Goal: Task Accomplishment & Management: Complete application form

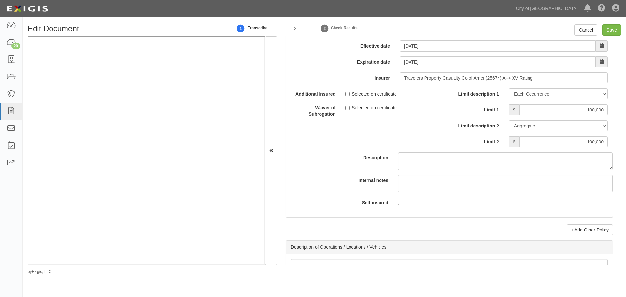
scroll to position [1859, 0]
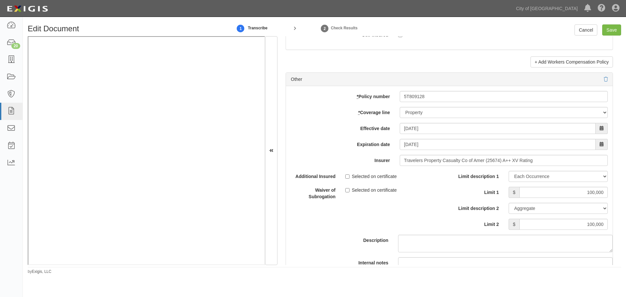
click at [598, 80] on div at bounding box center [449, 79] width 317 height 7
click at [604, 80] on icon at bounding box center [606, 79] width 4 height 5
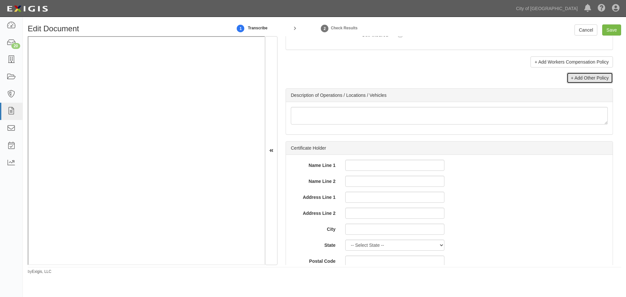
click at [578, 76] on link "+ Add Other Policy" at bounding box center [590, 77] width 46 height 11
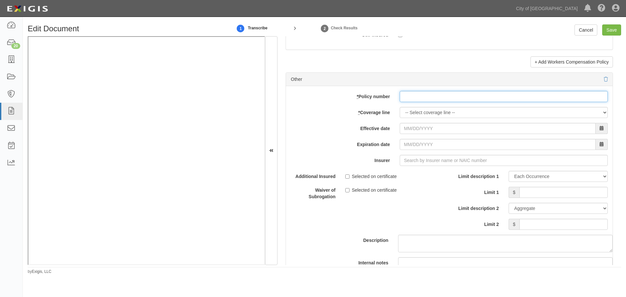
click at [425, 97] on input "* Policy number" at bounding box center [504, 96] width 208 height 11
paste input "5T809128"
type input "5T809128"
click at [427, 108] on select "-- Select coverage line -- Asbestos Abatement Auto Physical Damage Boiler & Mac…" at bounding box center [504, 112] width 208 height 11
click at [400, 107] on select "-- Select coverage line -- Asbestos Abatement Auto Physical Damage Boiler & Mac…" at bounding box center [504, 112] width 208 height 11
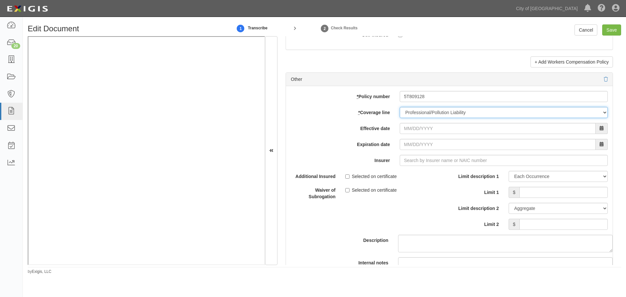
select select "46"
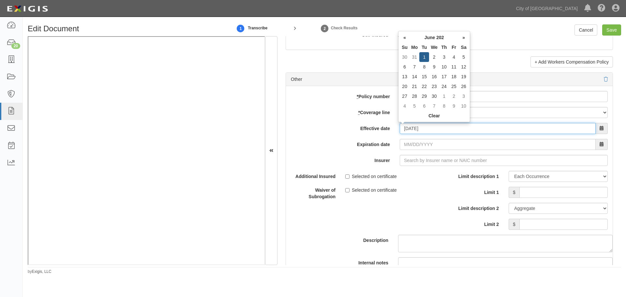
type input "06/01/2025"
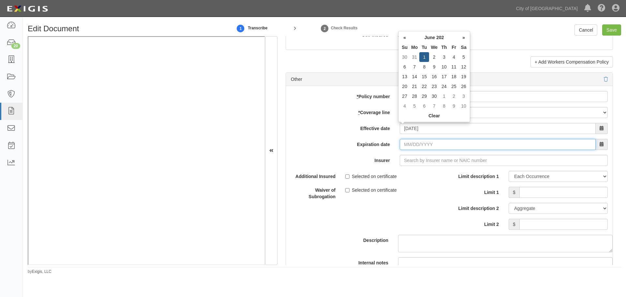
type input "[DATE]"
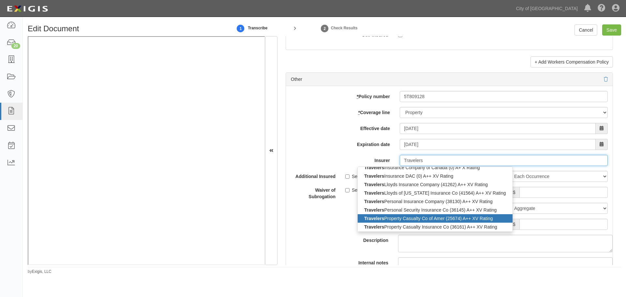
scroll to position [142, 0]
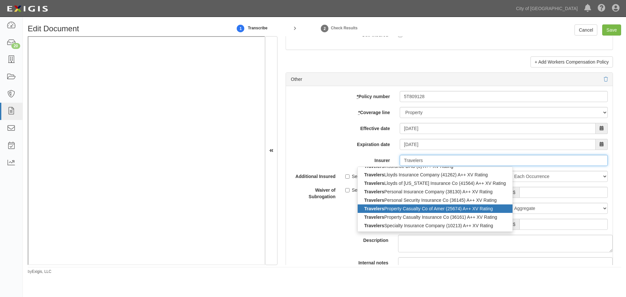
click at [398, 209] on div "Travelers Property Casualty Co of Amer (25674) A++ XV Rating" at bounding box center [435, 209] width 155 height 8
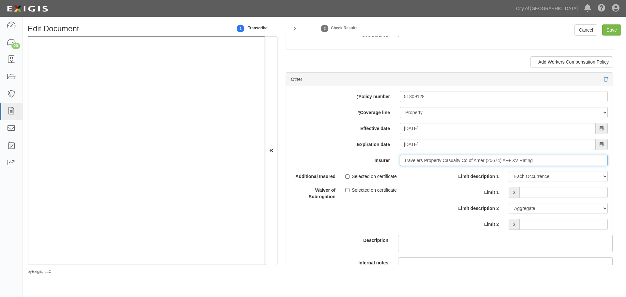
type input "Travelers Property Casualty Co of Amer (25674) A++ XV Rating"
click at [564, 191] on input "Limit 1" at bounding box center [564, 192] width 88 height 11
type input "100,000"
drag, startPoint x: 563, startPoint y: 223, endPoint x: 565, endPoint y: 214, distance: 8.6
click at [565, 221] on input "Limit 2" at bounding box center [564, 224] width 88 height 11
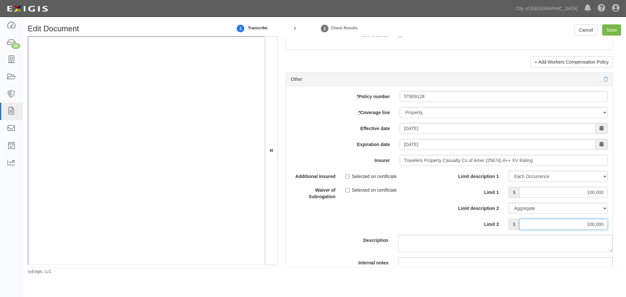
type input "100,000"
click at [601, 23] on div "Edit Document 1 Transcribe 2 Check Results Cancel Save Document Details Receive…" at bounding box center [325, 147] width 604 height 255
click at [608, 29] on input "Save" at bounding box center [612, 29] width 19 height 11
type input "100000"
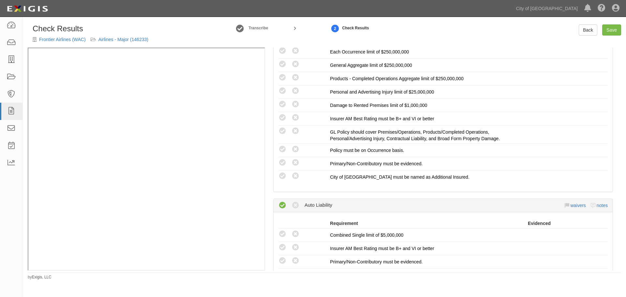
radio input "false"
radio input "true"
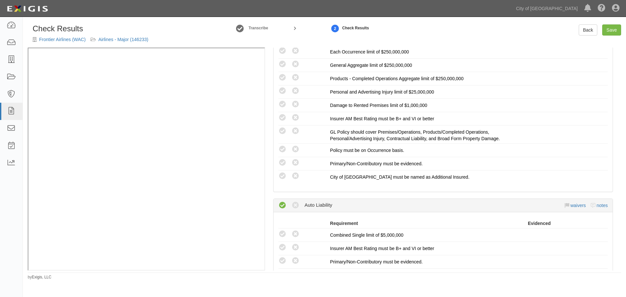
radio input "true"
radio input "false"
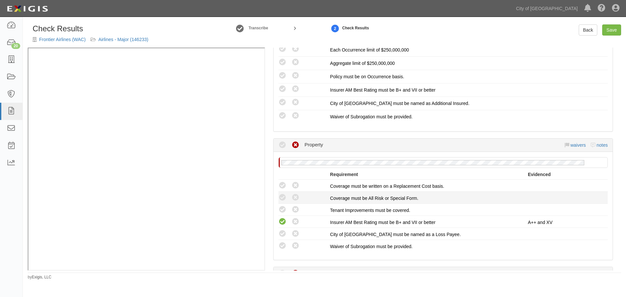
scroll to position [631, 0]
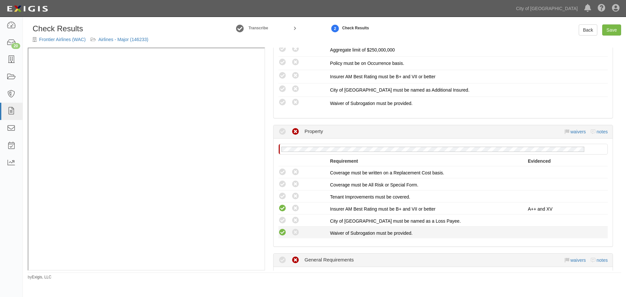
click at [281, 230] on icon at bounding box center [283, 233] width 8 height 8
click at [282, 231] on icon at bounding box center [283, 233] width 8 height 8
radio input "false"
click at [283, 220] on icon at bounding box center [283, 221] width 8 height 8
radio input "true"
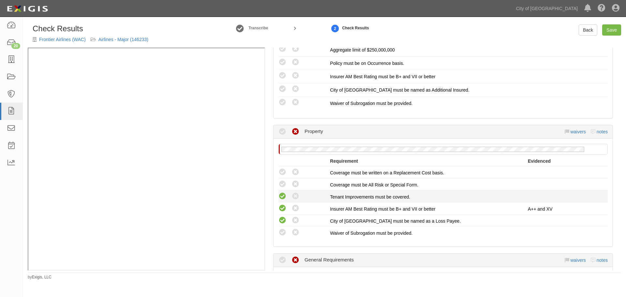
click at [286, 195] on icon at bounding box center [283, 196] width 8 height 8
radio input "true"
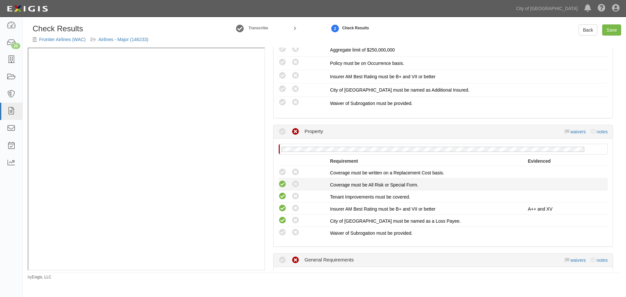
drag, startPoint x: 283, startPoint y: 183, endPoint x: 282, endPoint y: 167, distance: 15.7
click at [283, 183] on icon at bounding box center [283, 184] width 8 height 8
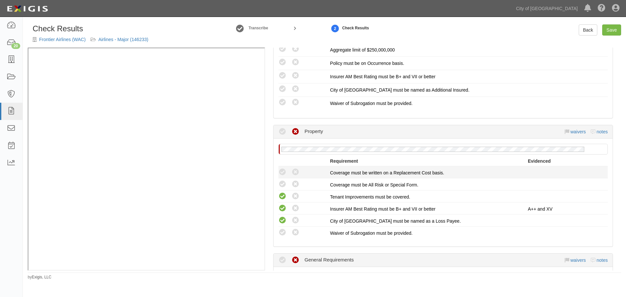
radio input "true"
drag, startPoint x: 282, startPoint y: 167, endPoint x: 271, endPoint y: 194, distance: 29.1
click at [282, 167] on li "Compliant Waived: Non-Compliant Coverage must be written on a Replacement Cost …" at bounding box center [444, 172] width 330 height 12
click at [283, 234] on icon at bounding box center [283, 233] width 8 height 8
radio input "true"
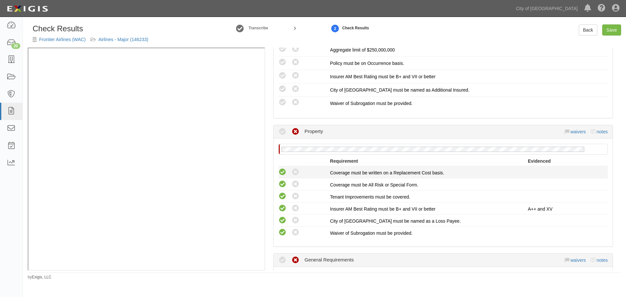
click at [281, 173] on icon at bounding box center [283, 172] width 8 height 8
radio input "true"
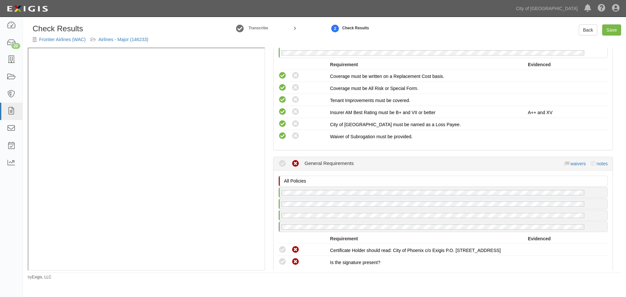
scroll to position [848, 0]
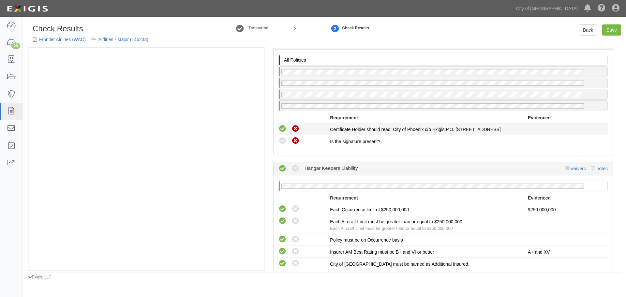
drag, startPoint x: 278, startPoint y: 121, endPoint x: 279, endPoint y: 126, distance: 5.0
click at [279, 125] on div "All Policies No General Requirements policy on file Requirement Evidenced A pol…" at bounding box center [443, 102] width 339 height 105
click at [279, 126] on icon at bounding box center [283, 129] width 8 height 8
radio input "true"
click at [285, 140] on icon at bounding box center [283, 141] width 8 height 8
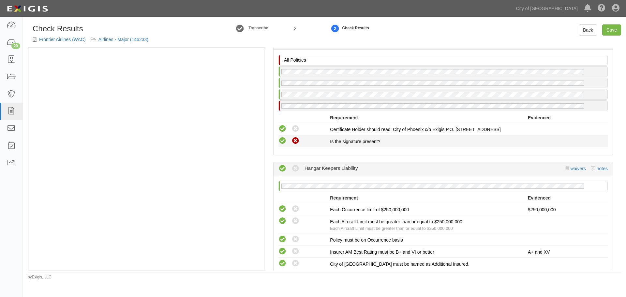
radio input "true"
click at [612, 30] on link "Save" at bounding box center [612, 29] width 19 height 11
radio input "true"
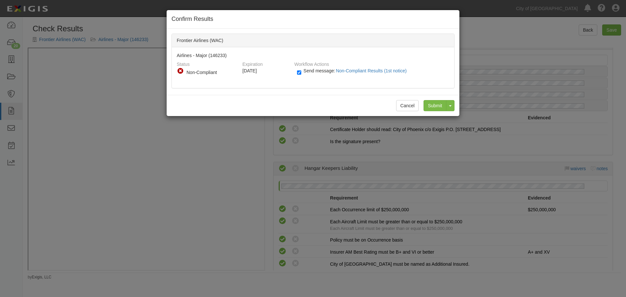
click at [307, 72] on span "Send message: Non-Compliant Results (1st notice)" at bounding box center [357, 70] width 106 height 5
click at [301, 72] on input "Send message: Non-Compliant Results (1st notice)" at bounding box center [299, 73] width 4 height 8
checkbox input "false"
drag, startPoint x: 433, startPoint y: 105, endPoint x: 330, endPoint y: 117, distance: 103.2
click at [433, 104] on input "Submit" at bounding box center [435, 105] width 23 height 11
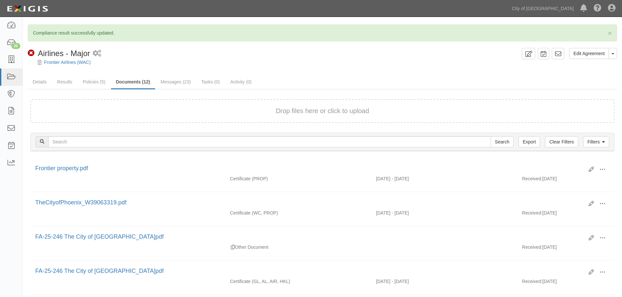
scroll to position [109, 0]
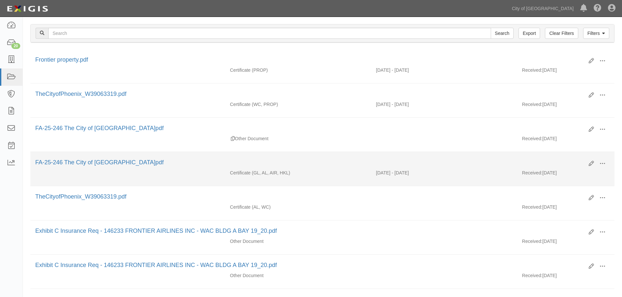
click at [594, 162] on div "Edit View View details Archive" at bounding box center [596, 164] width 26 height 11
click at [591, 162] on icon at bounding box center [590, 163] width 5 height 5
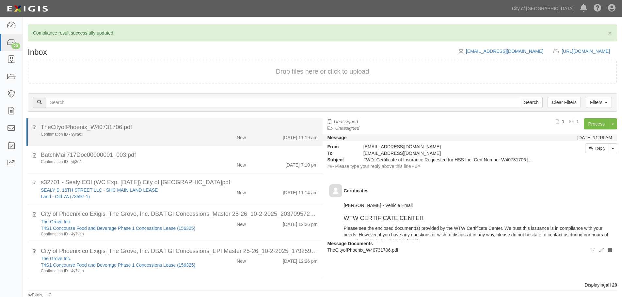
click at [220, 142] on li "TheCityofPhoenix_W40731706.pdf Confirmation ID - 9yrt9c New [DATE] 11:19 am" at bounding box center [174, 132] width 296 height 28
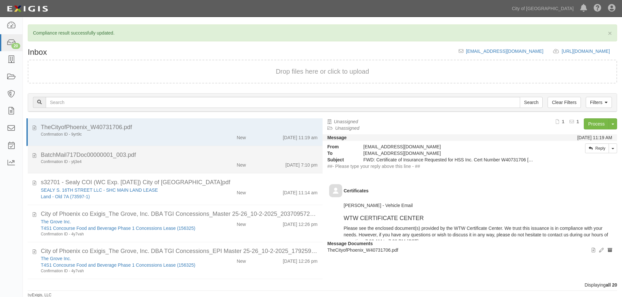
click at [209, 155] on div "BatchMail717Doc00000001_003.pdf" at bounding box center [179, 155] width 277 height 8
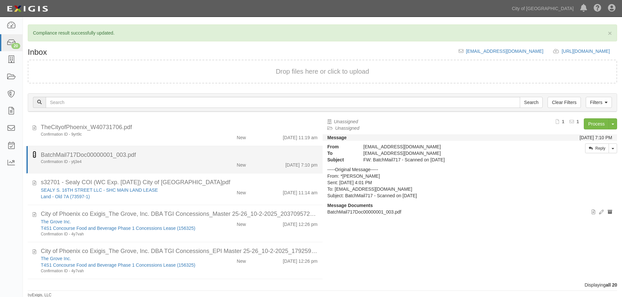
click at [34, 154] on icon at bounding box center [35, 154] width 4 height 7
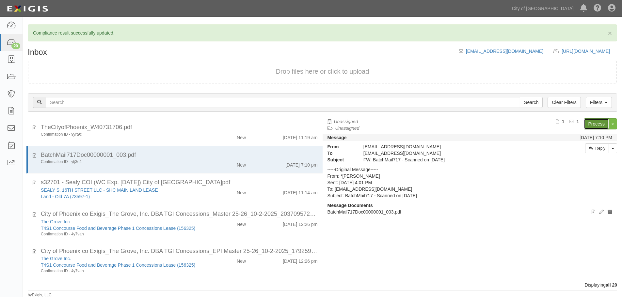
click at [592, 123] on link "Process" at bounding box center [595, 123] width 25 height 11
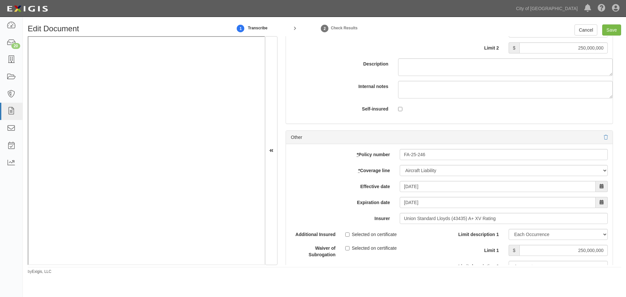
scroll to position [2022, 0]
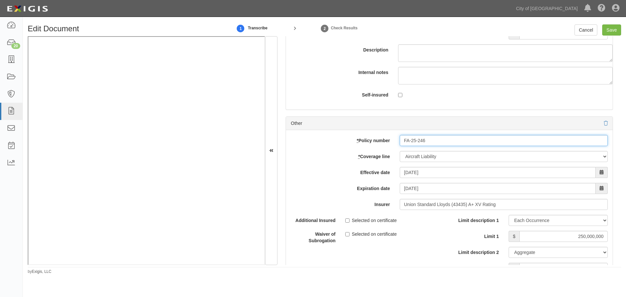
drag, startPoint x: 421, startPoint y: 147, endPoint x: 412, endPoint y: 146, distance: 9.2
click at [412, 146] on div "* Policy number FA-25-246 * Coverage line -- Select coverage line -- Asbestos A…" at bounding box center [449, 237] width 327 height 214
click at [455, 142] on input "FA-25-246" at bounding box center [504, 140] width 208 height 11
click at [468, 141] on input "FA-25-246" at bounding box center [504, 140] width 208 height 11
click at [483, 140] on input "FA-25-246" at bounding box center [504, 140] width 208 height 11
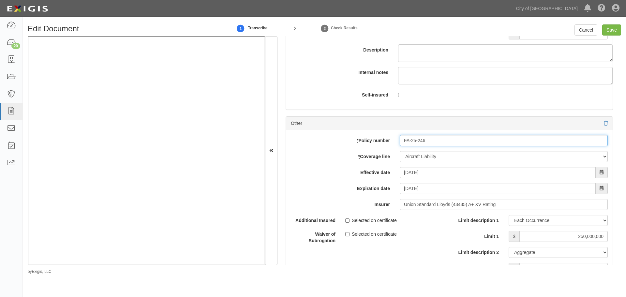
click at [492, 141] on input "FA-25-246" at bounding box center [504, 140] width 208 height 11
click at [405, 137] on input "FA-25-246" at bounding box center [504, 140] width 208 height 11
drag, startPoint x: 402, startPoint y: 138, endPoint x: 447, endPoint y: 142, distance: 44.5
click at [447, 142] on input "FA-25-246" at bounding box center [504, 140] width 208 height 11
click at [604, 122] on icon at bounding box center [606, 123] width 4 height 5
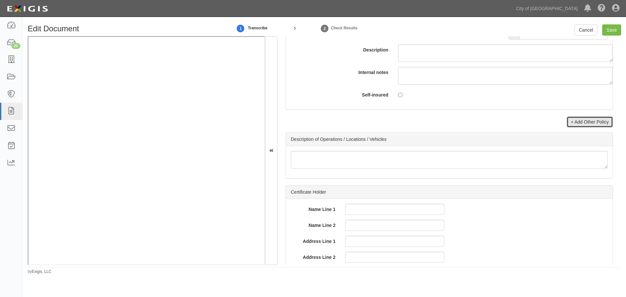
click at [602, 122] on link "+ Add Other Policy" at bounding box center [590, 121] width 46 height 11
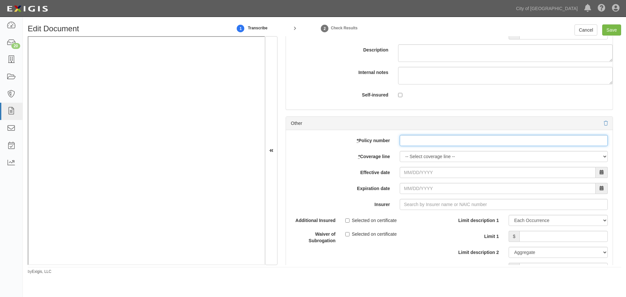
paste input "FA-25-246"
click at [420, 141] on input "FA-25-246" at bounding box center [504, 140] width 208 height 11
type input "FA-25-246"
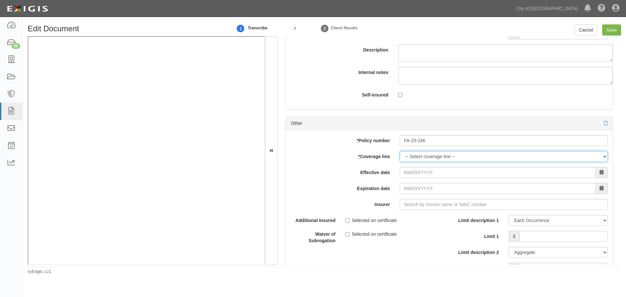
click at [419, 158] on select "-- Select coverage line -- Asbestos Abatement Auto Physical Damage Boiler & Mac…" at bounding box center [504, 156] width 208 height 11
select select "65"
click at [400, 151] on select "-- Select coverage line -- Asbestos Abatement Auto Physical Damage Boiler & Mac…" at bounding box center [504, 156] width 208 height 11
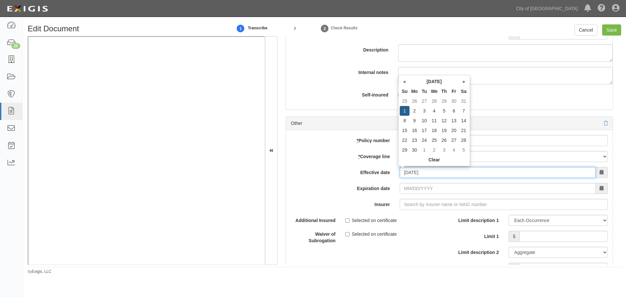
type input "06/01/2025"
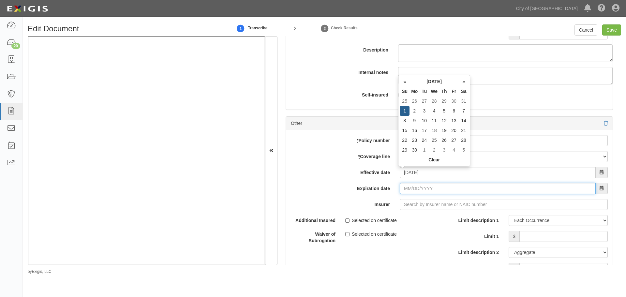
type input "[DATE]"
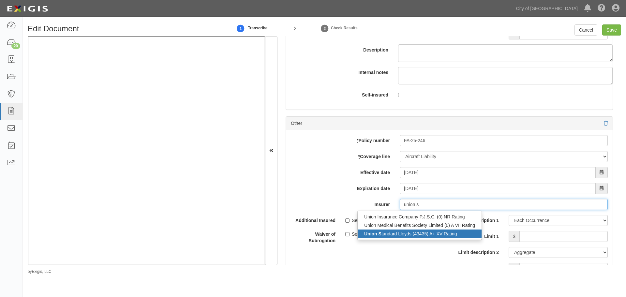
click at [397, 234] on div "Union S tandard Lloyds (43435) A+ XV Rating" at bounding box center [420, 234] width 124 height 8
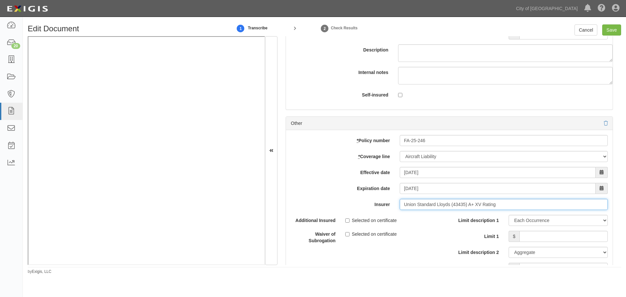
type input "Union Standard Lloyds (43435) A+ XV Rating"
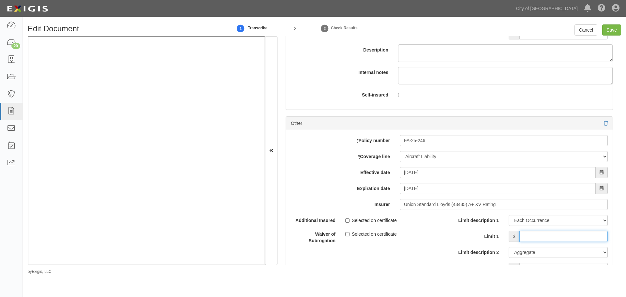
drag, startPoint x: 530, startPoint y: 237, endPoint x: 528, endPoint y: 226, distance: 11.5
click at [530, 237] on input "Limit 1" at bounding box center [564, 236] width 88 height 11
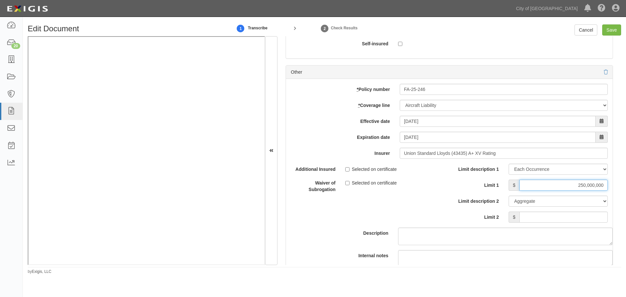
scroll to position [2130, 0]
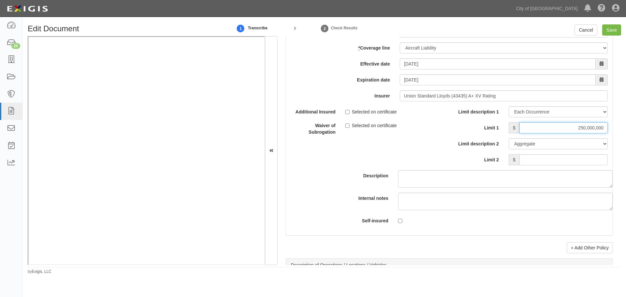
type input "250,000,000"
click at [588, 159] on input "Limit 2" at bounding box center [564, 159] width 88 height 11
type input "250,000,000"
click at [608, 28] on input "Save" at bounding box center [612, 29] width 19 height 11
type input "250000000"
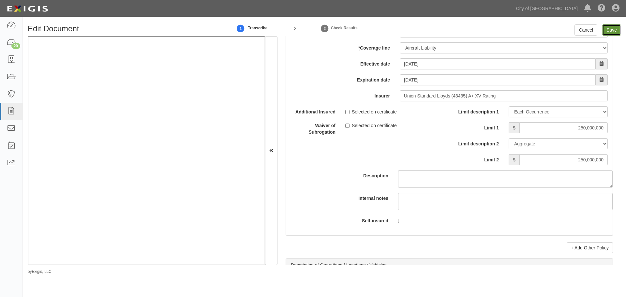
type input "250000000"
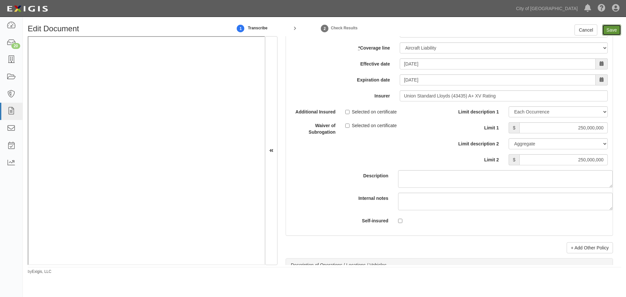
type input "250000000"
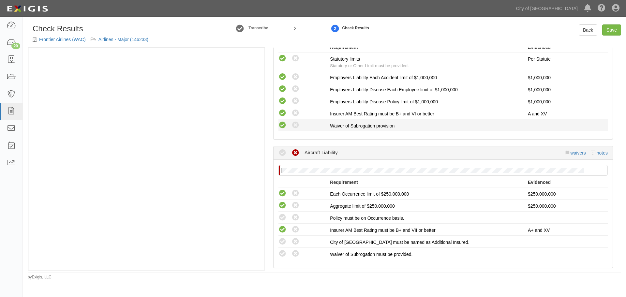
scroll to position [544, 0]
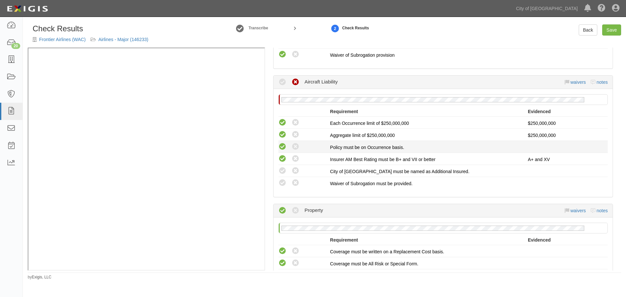
click at [282, 150] on icon at bounding box center [283, 147] width 8 height 8
radio input "true"
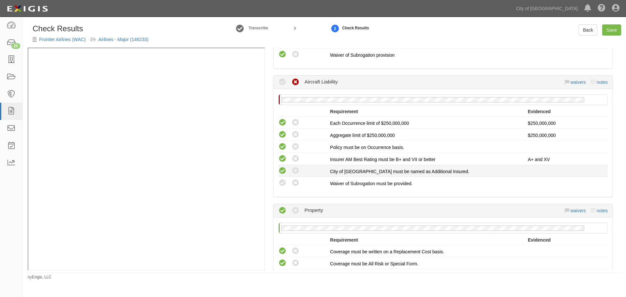
click at [283, 167] on div "Compliant Waived: Non-Compliant" at bounding box center [305, 171] width 52 height 8
click at [283, 172] on icon at bounding box center [283, 171] width 8 height 8
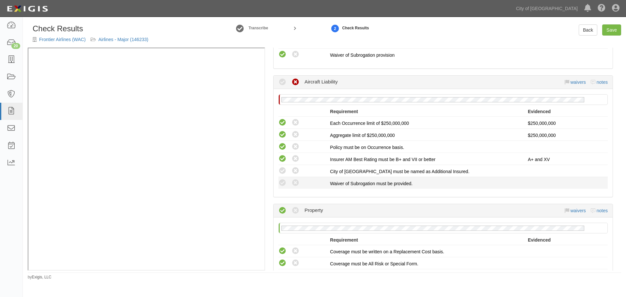
radio input "true"
click at [278, 184] on div "Compliant Waived: Non-Compliant" at bounding box center [302, 183] width 56 height 8
click at [282, 185] on icon at bounding box center [283, 183] width 8 height 8
radio input "true"
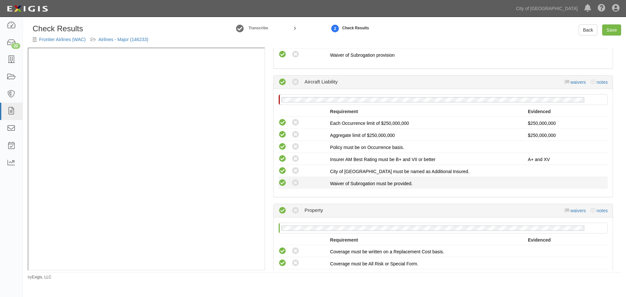
radio input "true"
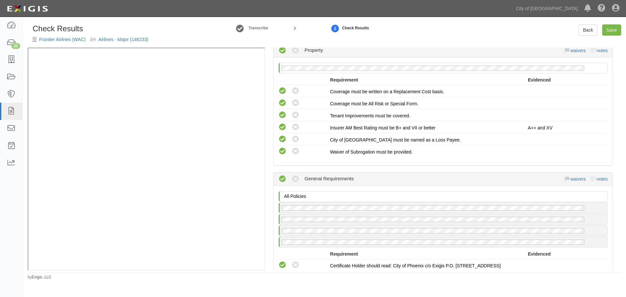
scroll to position [598, 0]
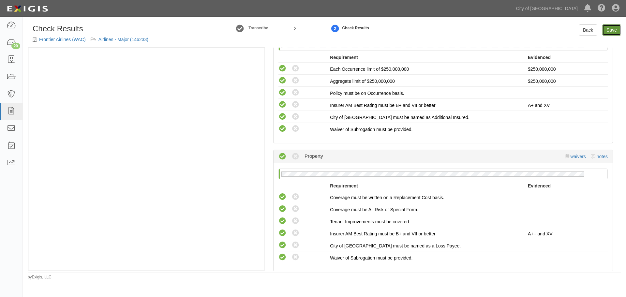
click at [617, 28] on link "Save" at bounding box center [612, 29] width 19 height 11
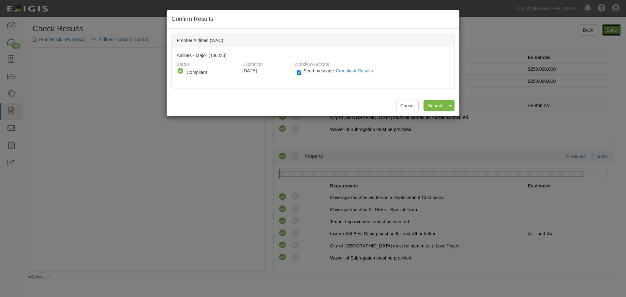
radio input "true"
click at [438, 106] on input "Submit" at bounding box center [435, 105] width 23 height 11
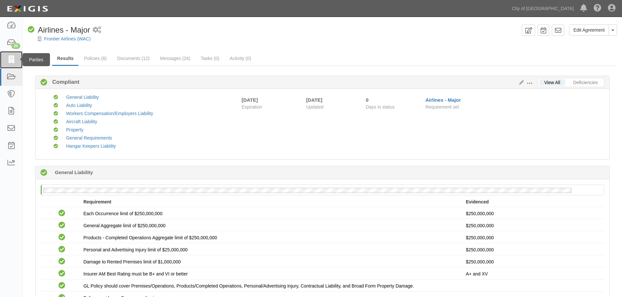
click at [7, 60] on icon at bounding box center [11, 60] width 9 height 8
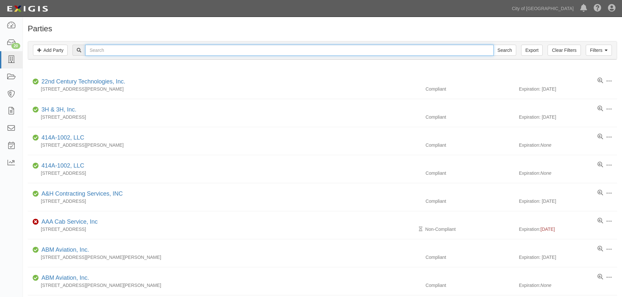
click at [150, 52] on input "text" at bounding box center [289, 50] width 408 height 11
type input "swiss"
click at [493, 45] on input "Search" at bounding box center [504, 50] width 23 height 11
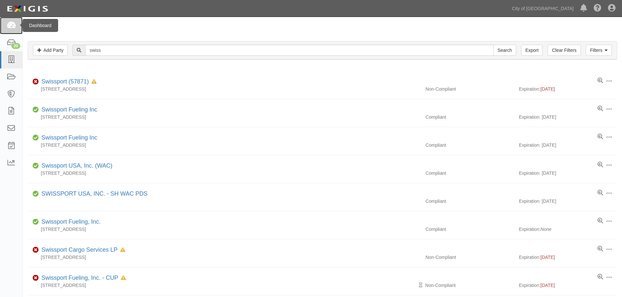
click at [11, 27] on icon at bounding box center [11, 26] width 9 height 8
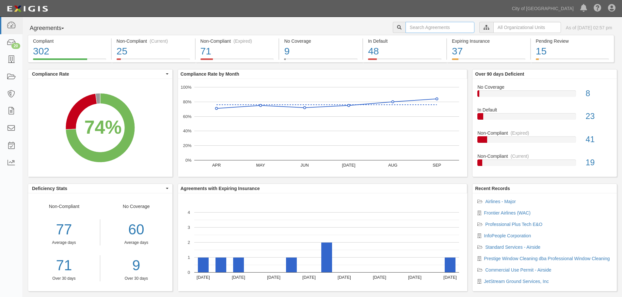
click at [413, 31] on input "text" at bounding box center [439, 27] width 69 height 11
type input "135958"
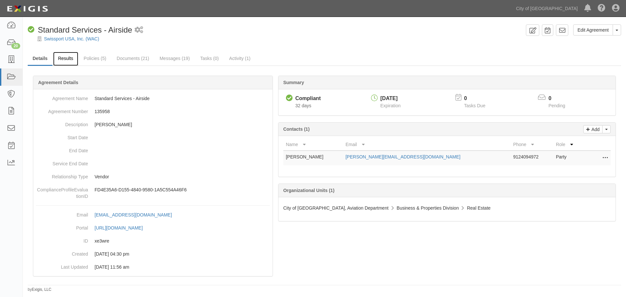
click at [61, 64] on link "Results" at bounding box center [65, 59] width 25 height 14
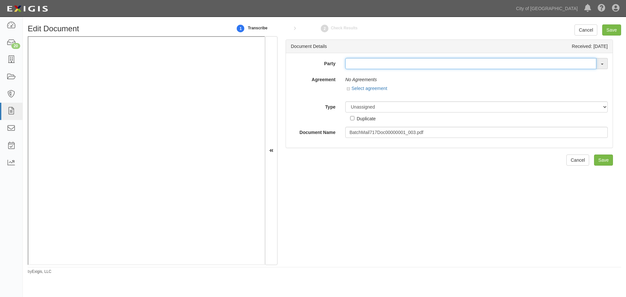
click at [360, 64] on input "text" at bounding box center [471, 63] width 251 height 11
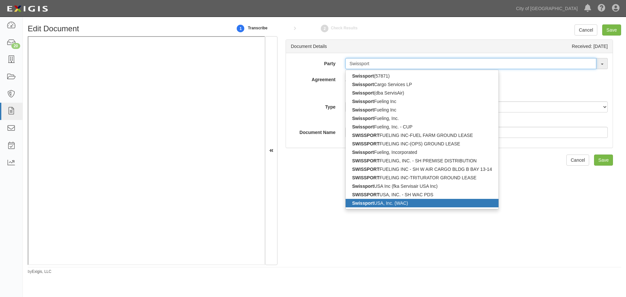
type input "Swissport"
click at [409, 205] on link "Swissport USA, Inc. (WAC)" at bounding box center [422, 203] width 153 height 8
type input "Swissport USA, Inc. (WAC)"
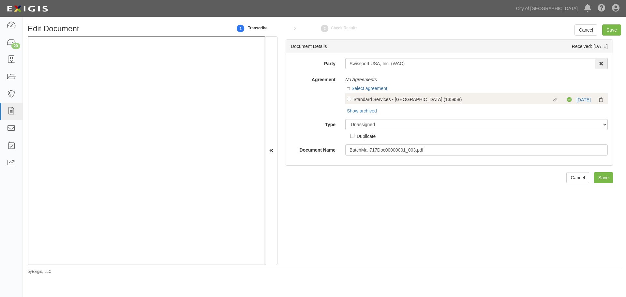
click at [365, 98] on div "Standard Services - [GEOGRAPHIC_DATA] (135958)" at bounding box center [453, 99] width 199 height 7
click at [351, 98] on input "Linked agreement Standard Services - Airside (135958) Linked agreement" at bounding box center [349, 99] width 4 height 4
checkbox input "true"
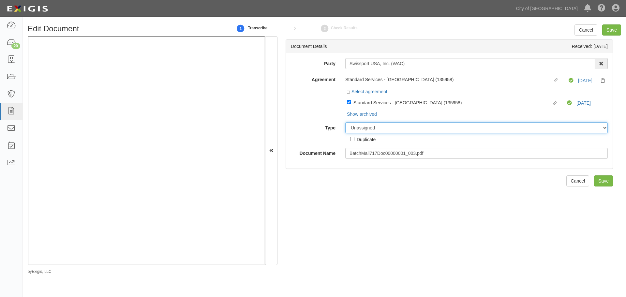
drag, startPoint x: 484, startPoint y: 128, endPoint x: 484, endPoint y: 132, distance: 4.6
click at [484, 128] on select "Unassigned Binder Cancellation Notice Certificate Contract Endorsement Insuranc…" at bounding box center [477, 127] width 263 height 11
select select "OtherDetail"
click at [346, 122] on select "Unassigned Binder Cancellation Notice Certificate Contract Endorsement Insuranc…" at bounding box center [477, 127] width 263 height 11
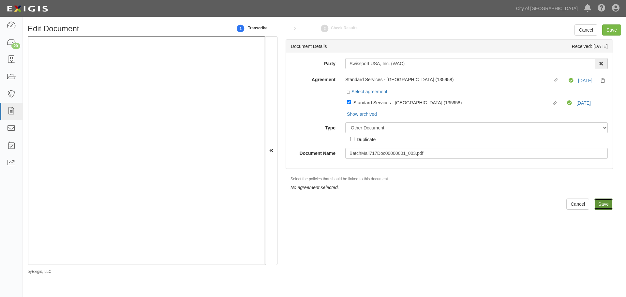
click at [601, 202] on input "Save" at bounding box center [603, 204] width 19 height 11
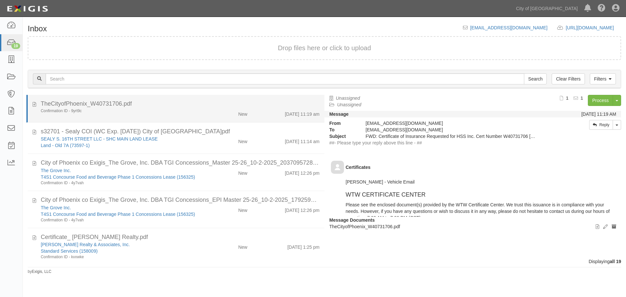
click at [250, 105] on div "TheCityofPhoenix_W40731706.pdf" at bounding box center [180, 104] width 279 height 8
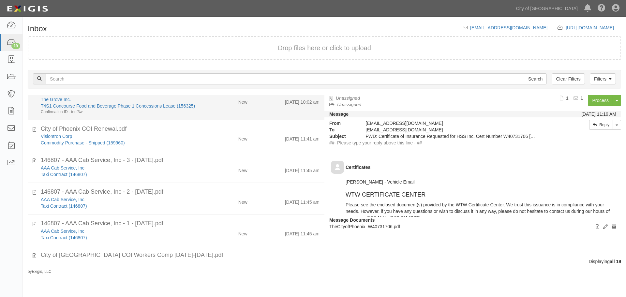
scroll to position [344, 0]
